Goal: Check status: Check status

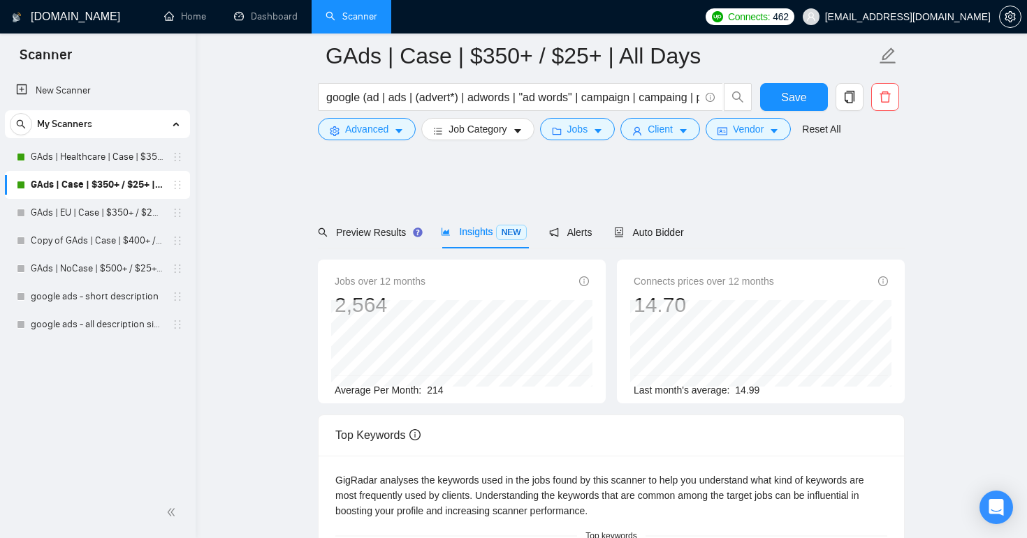
scroll to position [613, 0]
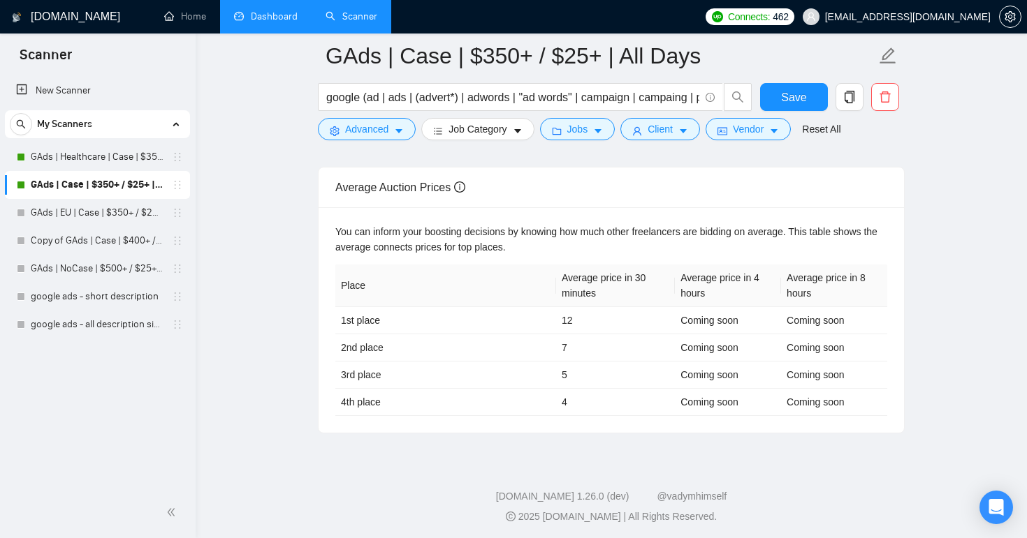
click at [261, 17] on link "Dashboard" at bounding box center [266, 16] width 64 height 12
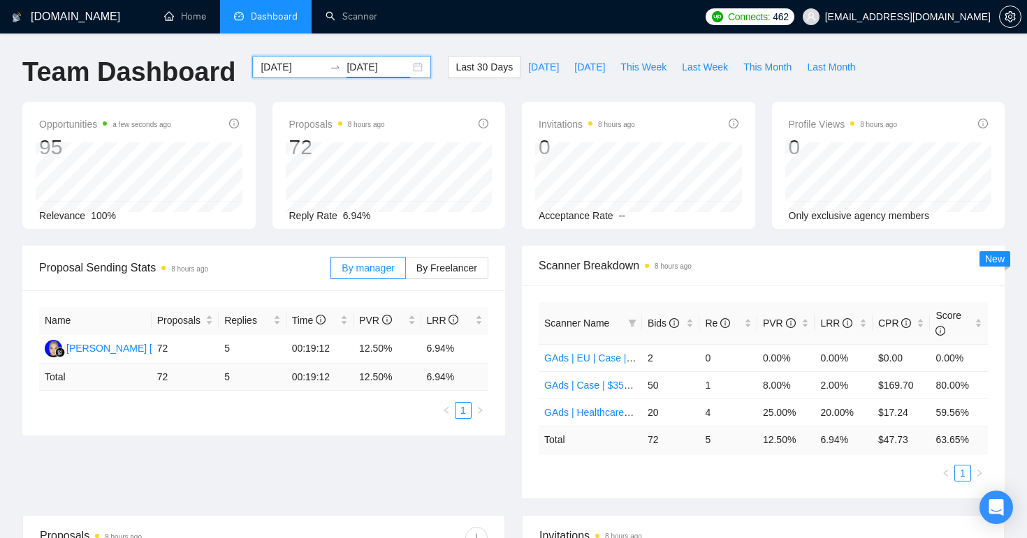
click at [356, 68] on input "[DATE]" at bounding box center [378, 66] width 64 height 15
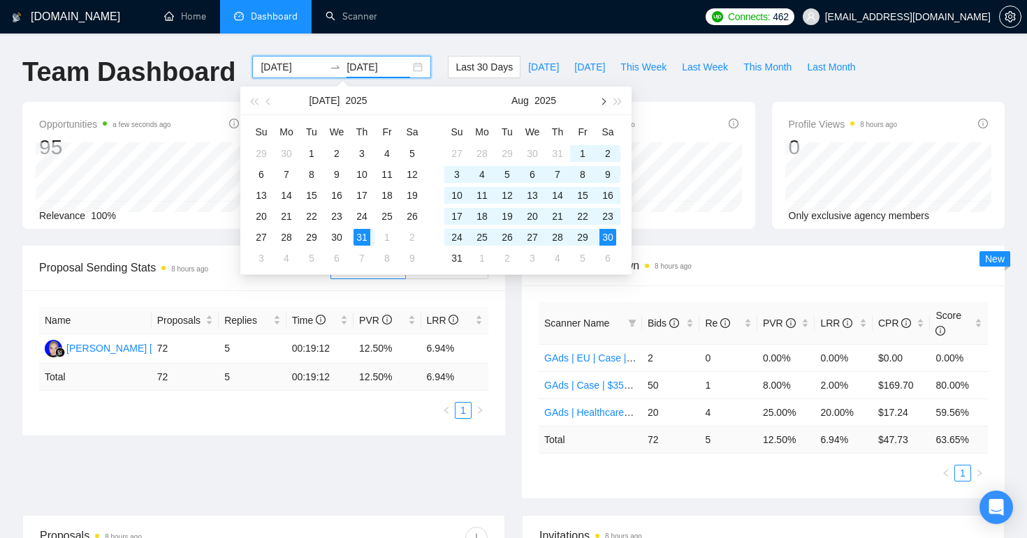
click at [602, 103] on span "button" at bounding box center [602, 101] width 7 height 7
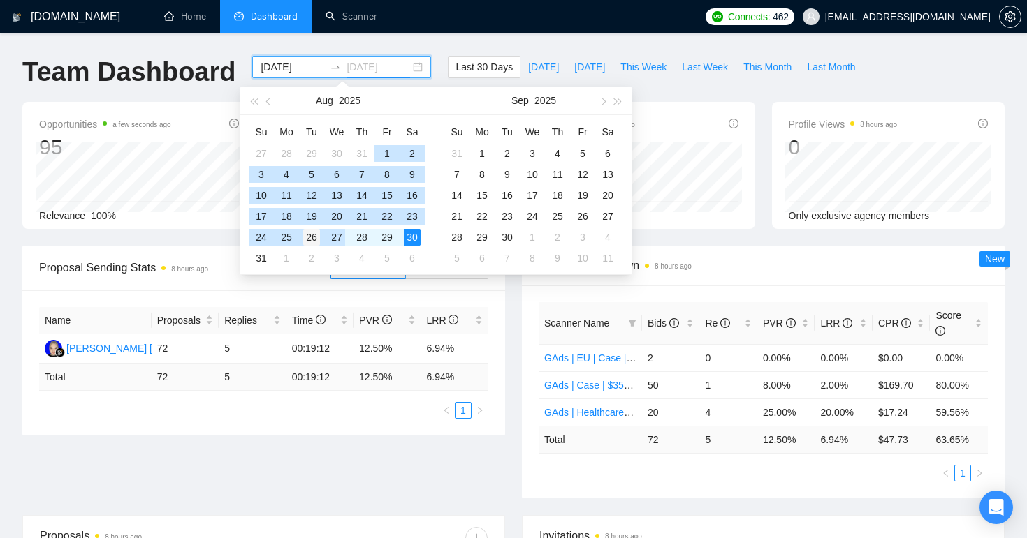
type input "[DATE]"
click at [315, 237] on div "26" at bounding box center [311, 237] width 17 height 17
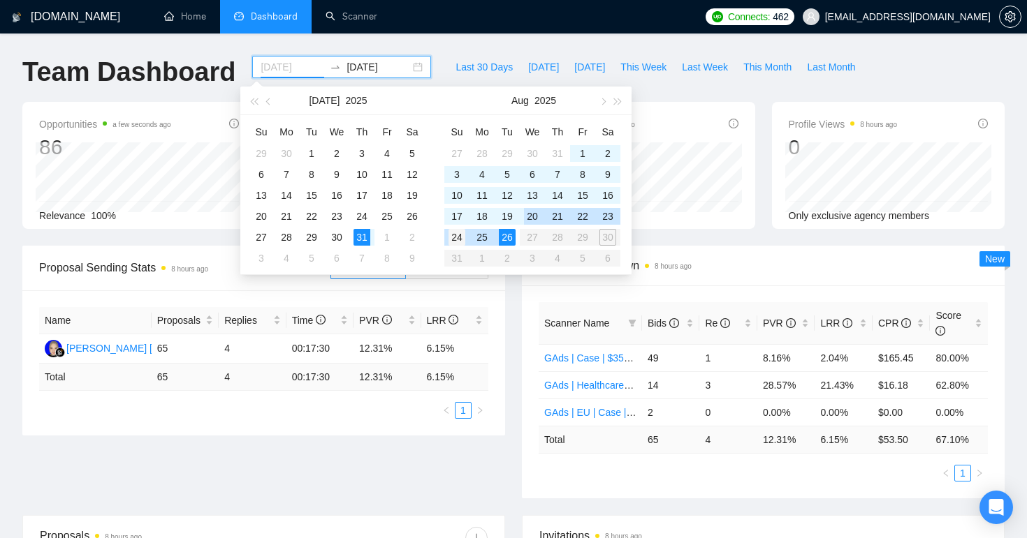
type input "[DATE]"
click at [457, 233] on div "24" at bounding box center [456, 237] width 17 height 17
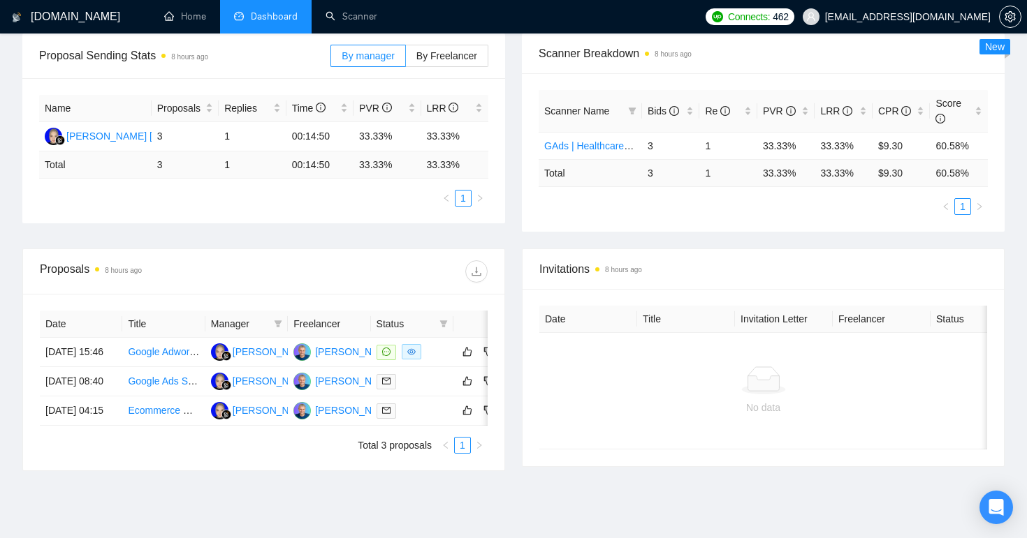
scroll to position [204, 0]
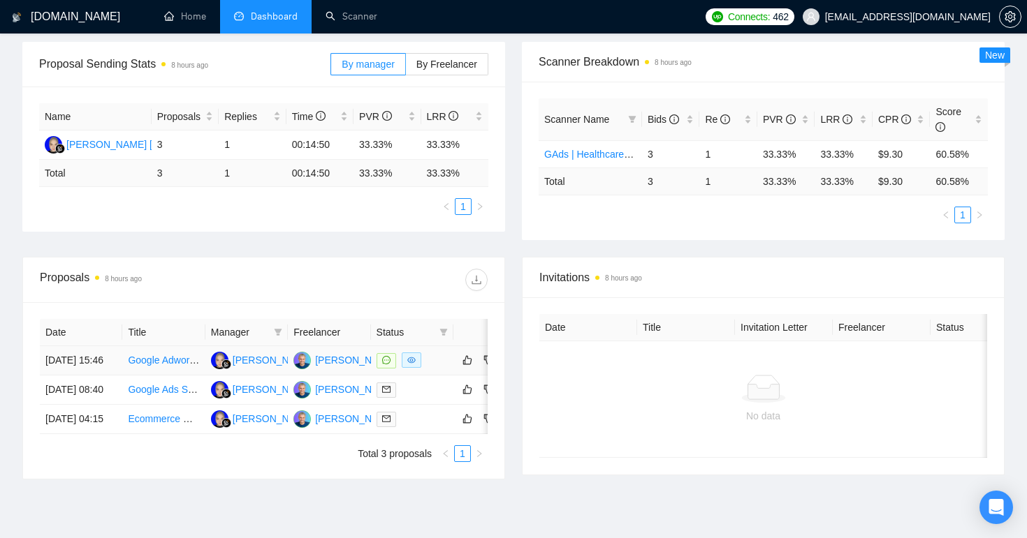
click at [189, 376] on td "Google Adwords Tutor Needed" at bounding box center [163, 360] width 82 height 29
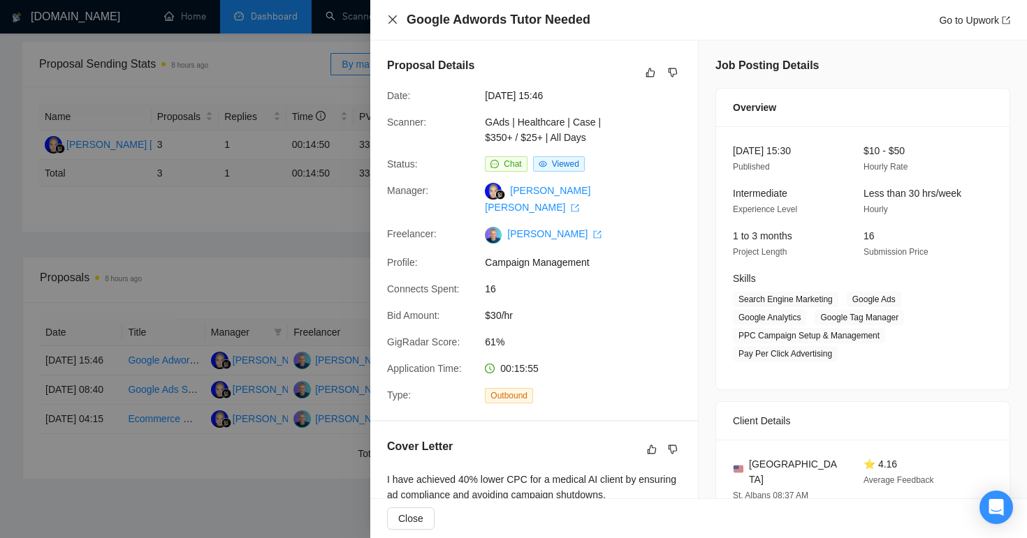
click at [388, 19] on icon "close" at bounding box center [392, 19] width 11 height 11
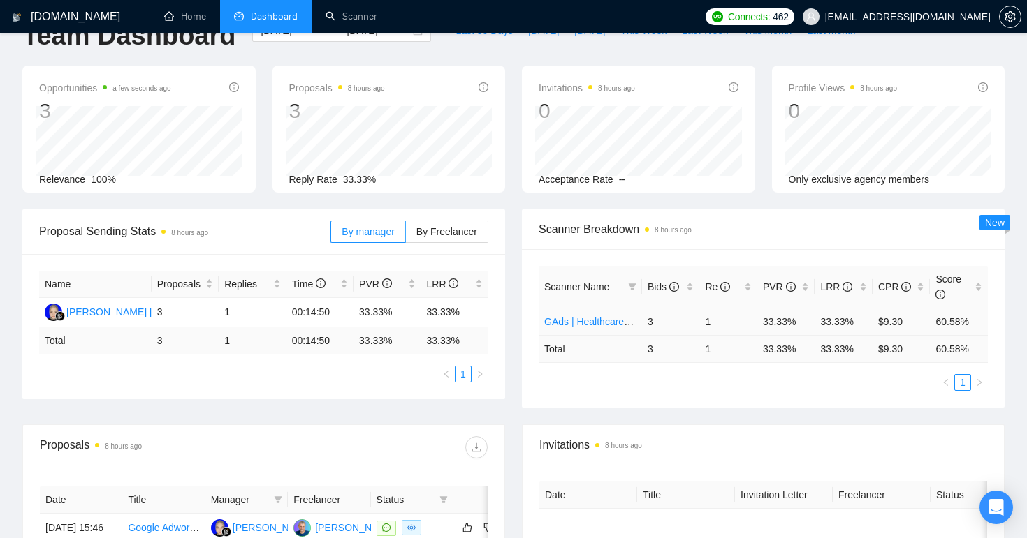
scroll to position [0, 0]
